Goal: Information Seeking & Learning: Understand process/instructions

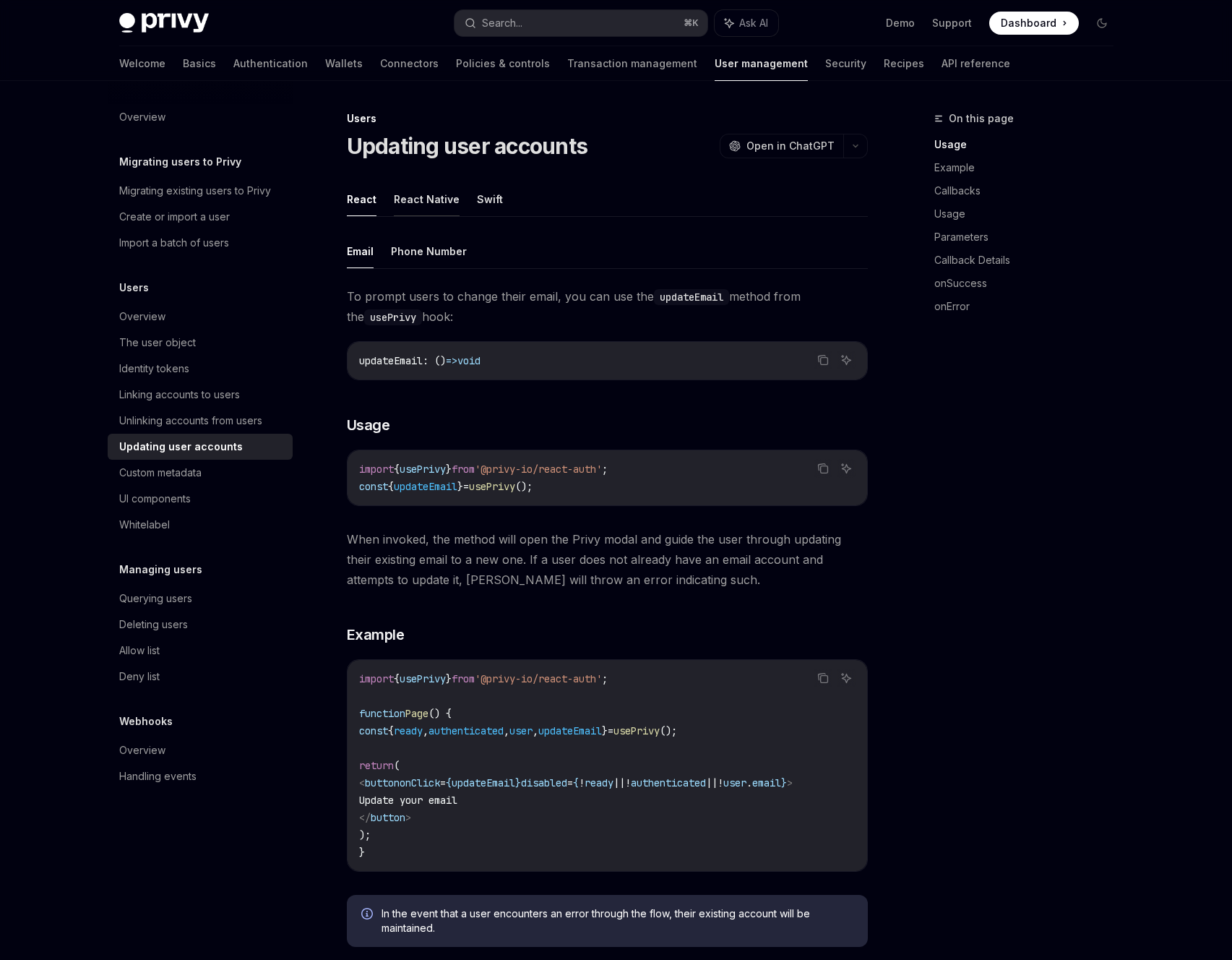
click at [423, 200] on button "React Native" at bounding box center [427, 200] width 66 height 34
type textarea "*"
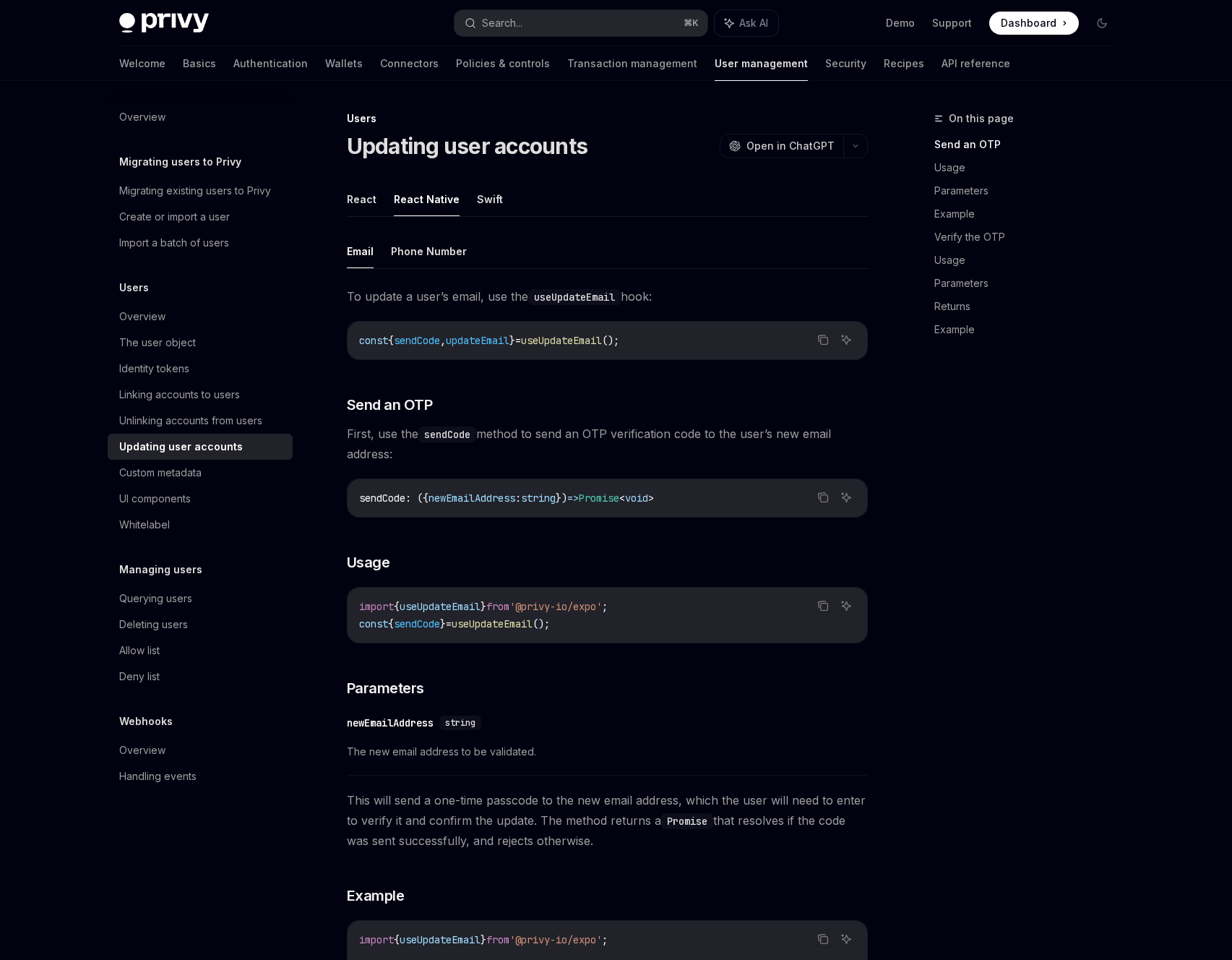
click at [516, 618] on span "useUpdateEmail" at bounding box center [492, 624] width 81 height 13
drag, startPoint x: 584, startPoint y: 627, endPoint x: 456, endPoint y: 601, distance: 130.6
click at [456, 601] on code "import { useUpdateEmail } from '@privy-io/expo' ; const { sendCode } = useUpdat…" at bounding box center [608, 615] width 497 height 35
click at [602, 619] on code "import { useUpdateEmail } from '@privy-io/expo' ; const { sendCode } = useUpdat…" at bounding box center [608, 615] width 497 height 35
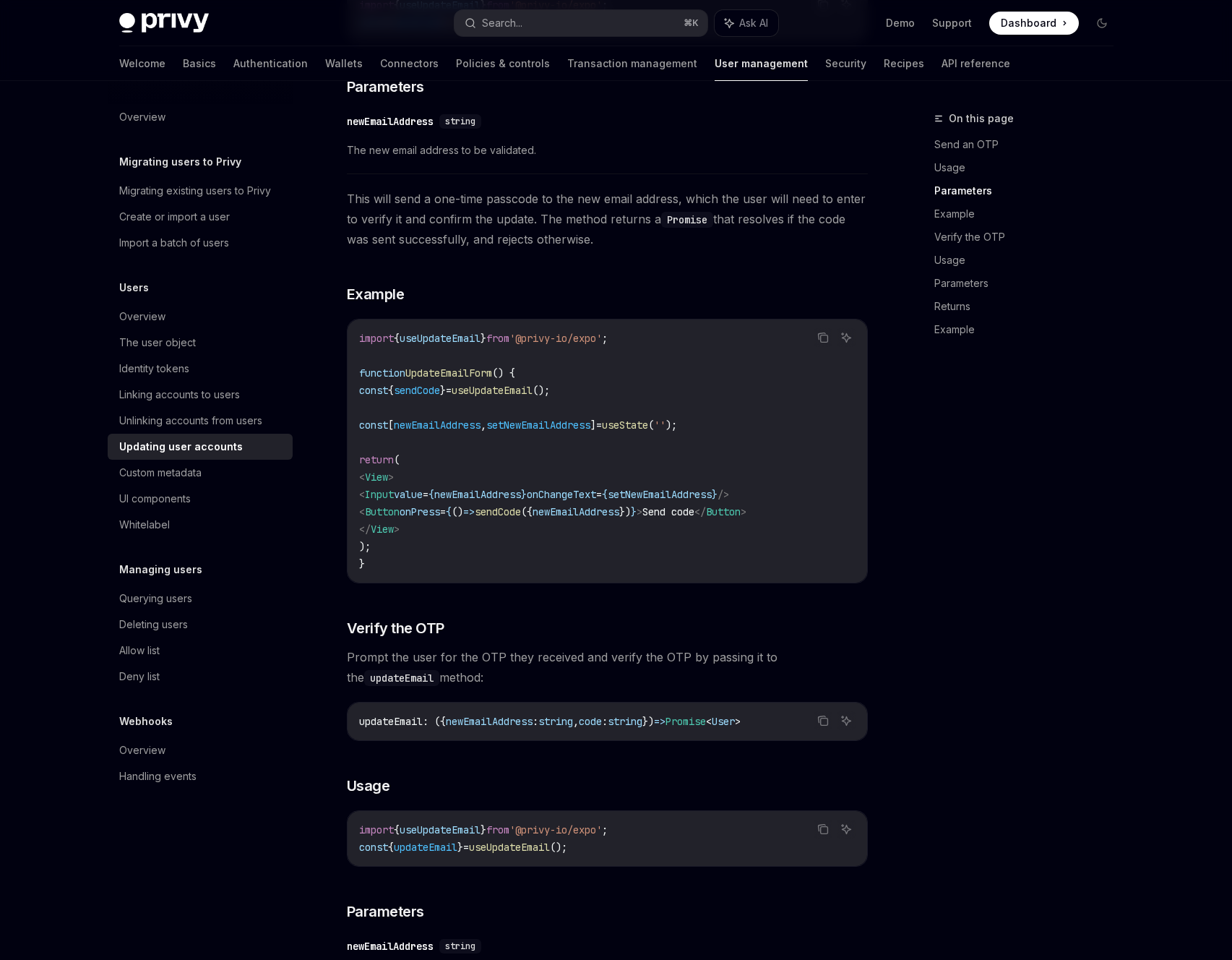
scroll to position [702, 0]
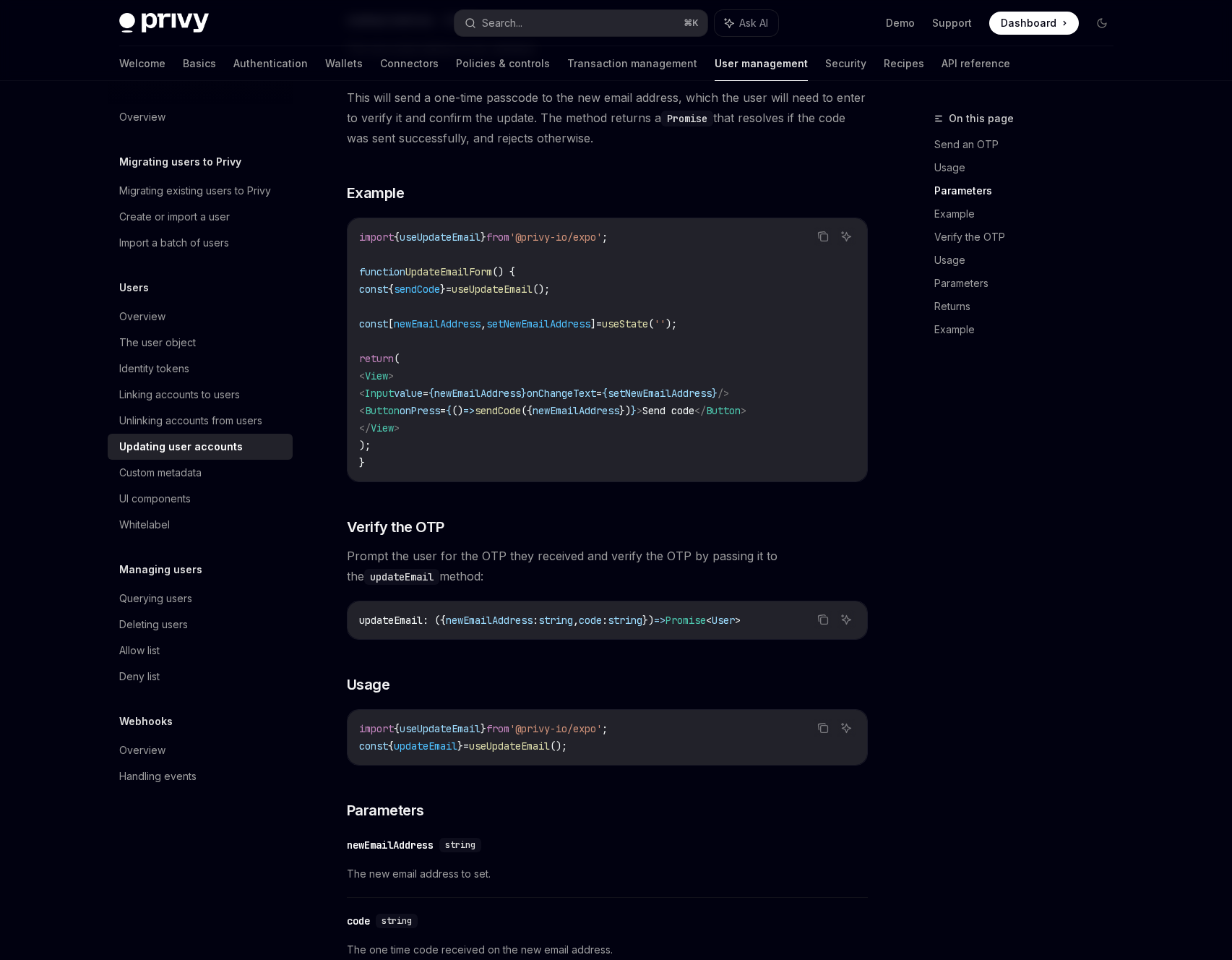
drag, startPoint x: 408, startPoint y: 540, endPoint x: 675, endPoint y: 585, distance: 270.8
click at [528, 562] on div "To update a user’s email, use the useUpdateEmail hook: Copy Ask AI const { send…" at bounding box center [608, 523] width 521 height 1880
click at [808, 570] on span "Prompt the user for the OTP they received and verify the OTP by passing it to t…" at bounding box center [608, 566] width 521 height 40
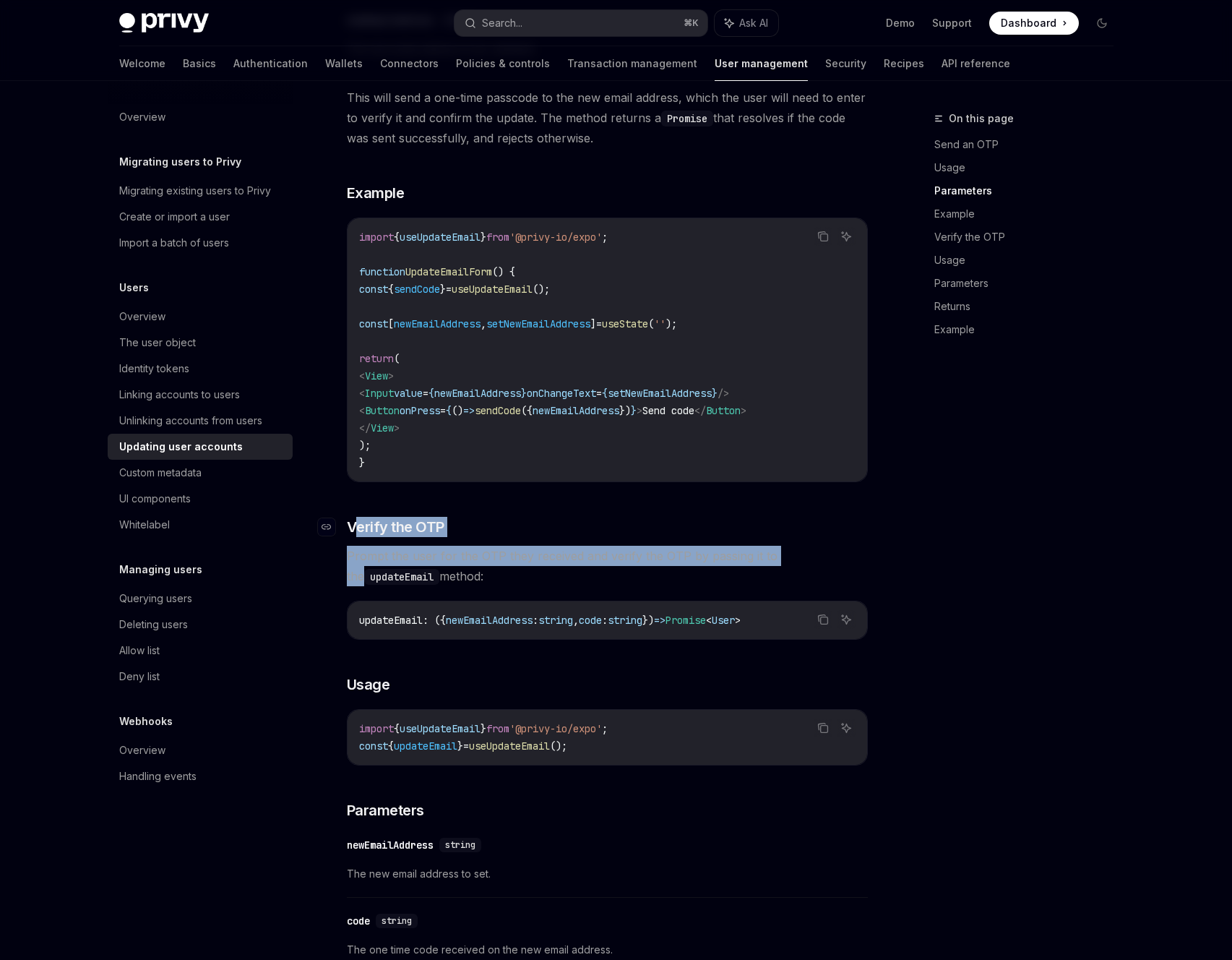
drag, startPoint x: 799, startPoint y: 562, endPoint x: 353, endPoint y: 521, distance: 447.9
click at [352, 522] on div "To update a user’s email, use the useUpdateEmail hook: Copy Ask AI const { send…" at bounding box center [608, 523] width 521 height 1880
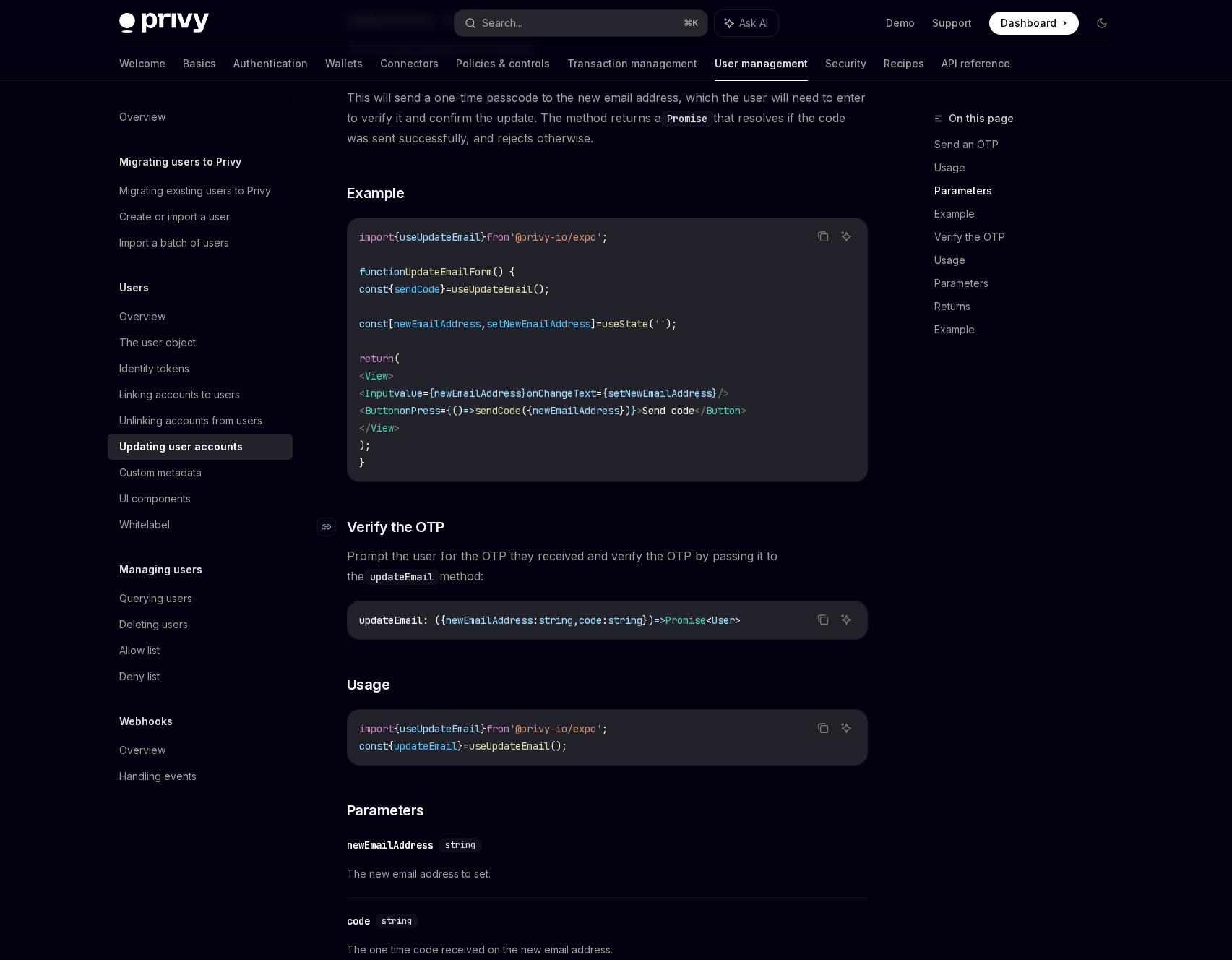
click at [696, 528] on div "To update a user’s email, use the useUpdateEmail hook: Copy Ask AI const { send…" at bounding box center [608, 523] width 521 height 1880
drag, startPoint x: 353, startPoint y: 531, endPoint x: 690, endPoint y: 533, distance: 337.0
click at [690, 533] on h3 "​ Verify the OTP" at bounding box center [608, 527] width 521 height 21
drag, startPoint x: 693, startPoint y: 539, endPoint x: 701, endPoint y: 546, distance: 10.6
click at [693, 539] on div "To update a user’s email, use the useUpdateEmail hook: Copy Ask AI const { send…" at bounding box center [608, 523] width 521 height 1880
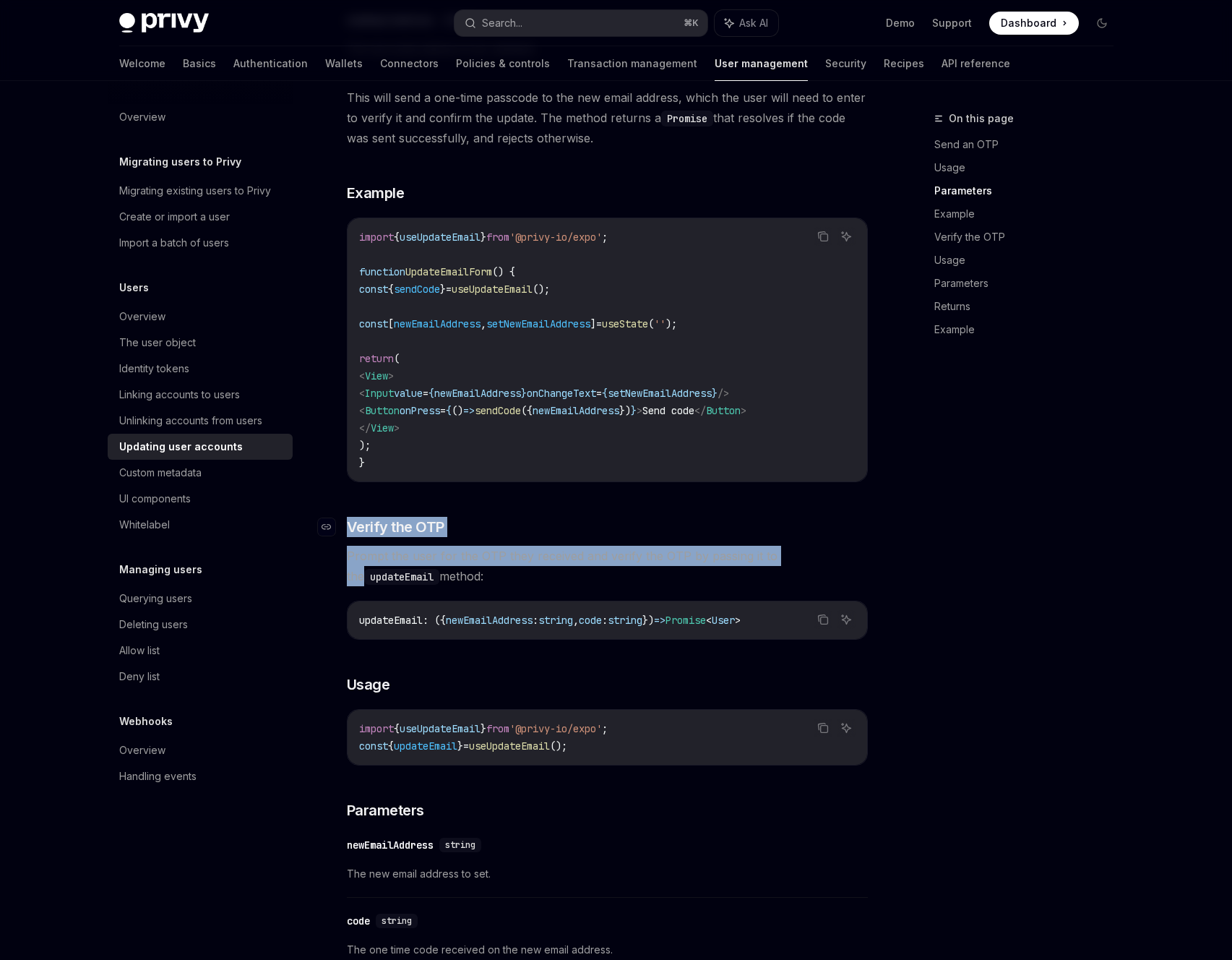
drag, startPoint x: 804, startPoint y: 560, endPoint x: 531, endPoint y: 520, distance: 275.9
click at [347, 525] on div "To update a user’s email, use the useUpdateEmail hook: Copy Ask AI const { send…" at bounding box center [608, 523] width 521 height 1880
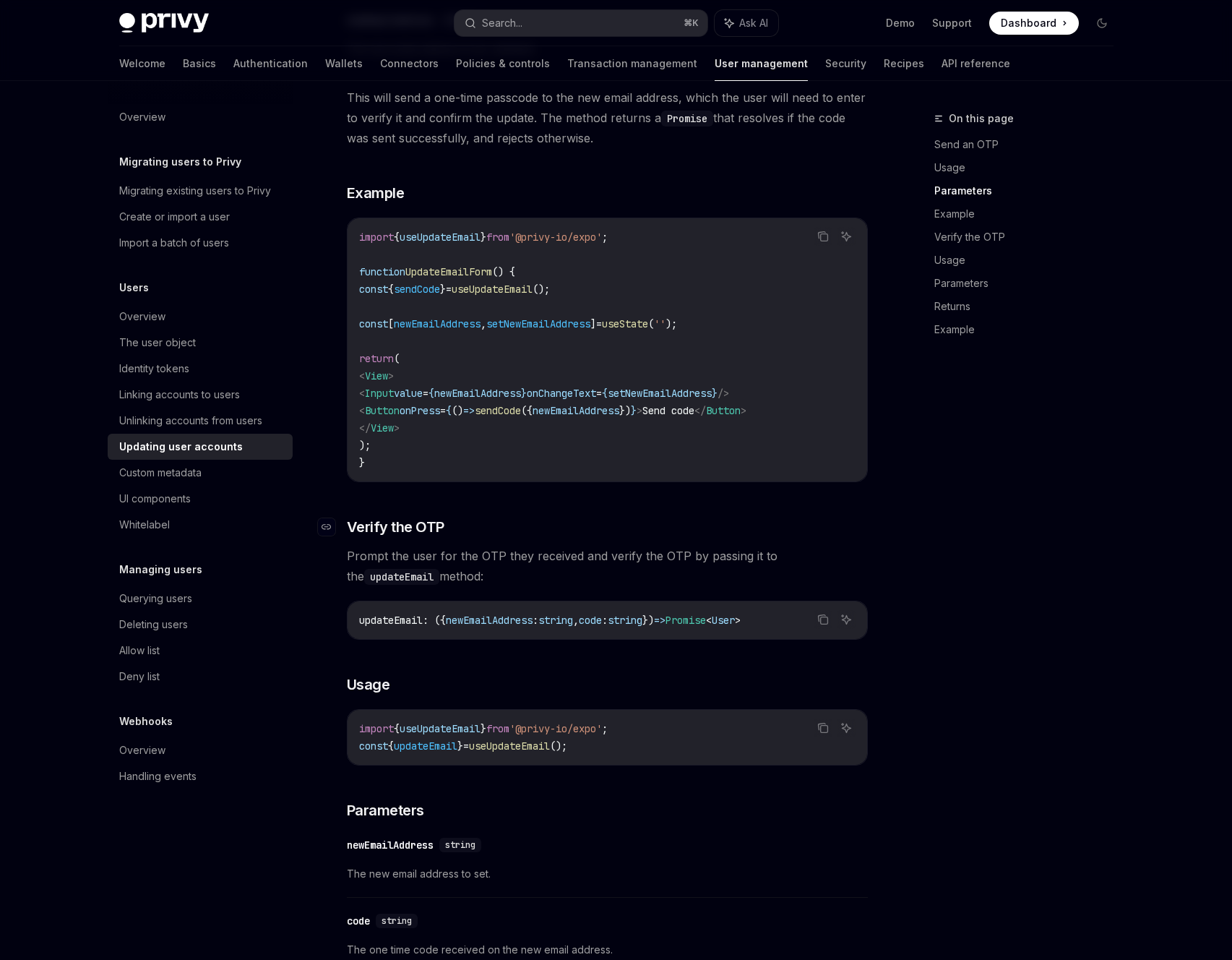
click at [625, 525] on h3 "​ Verify the OTP" at bounding box center [608, 527] width 521 height 21
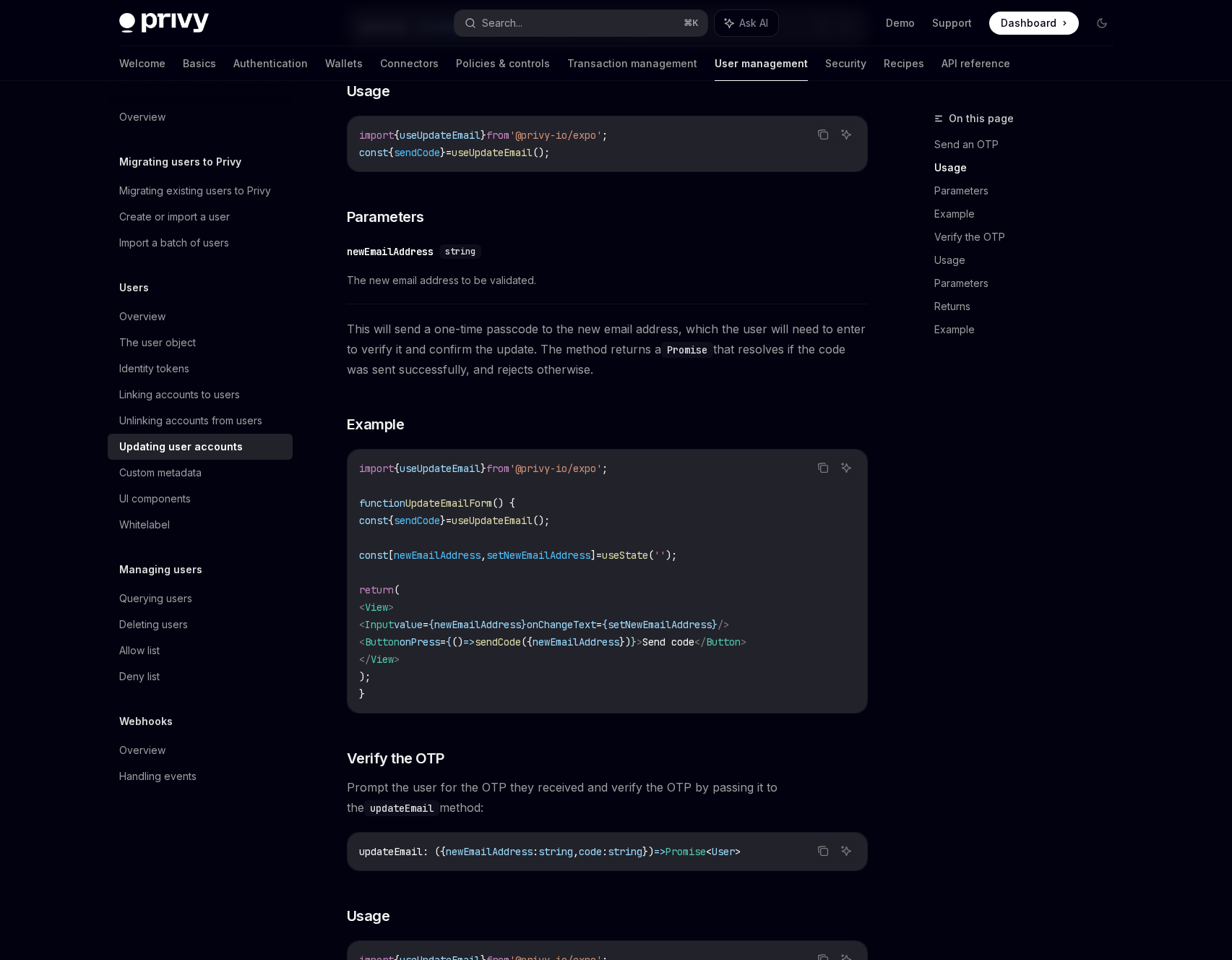
scroll to position [456, 0]
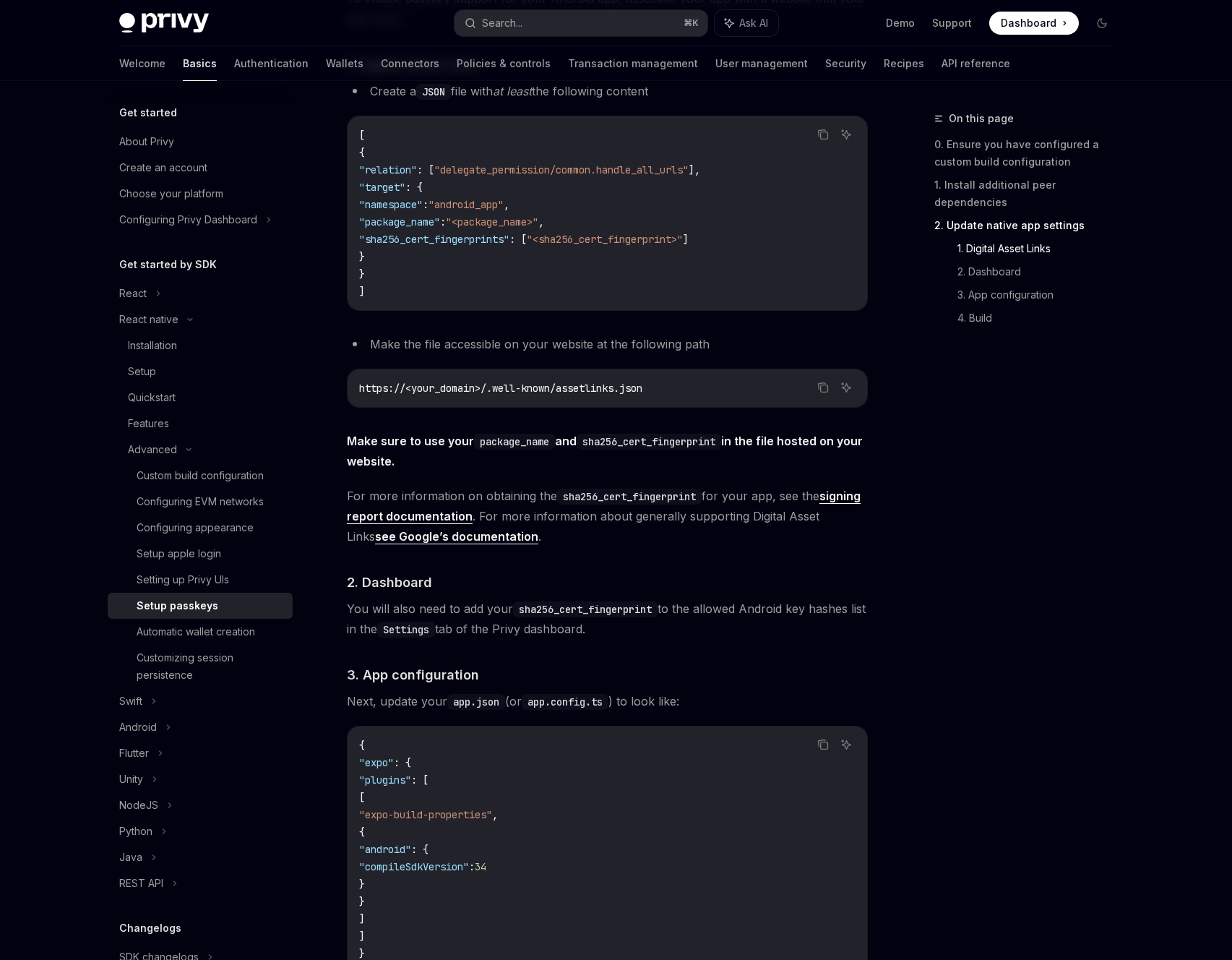
scroll to position [606, 0]
